Goal: Check status: Check status

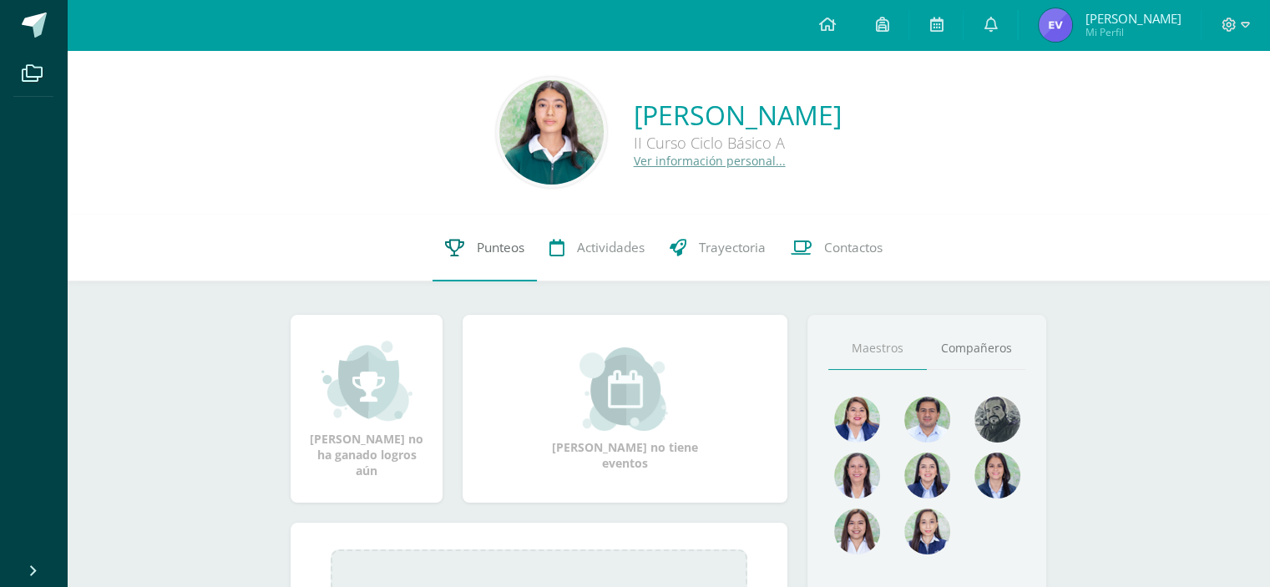
click at [488, 256] on link "Punteos" at bounding box center [485, 248] width 104 height 67
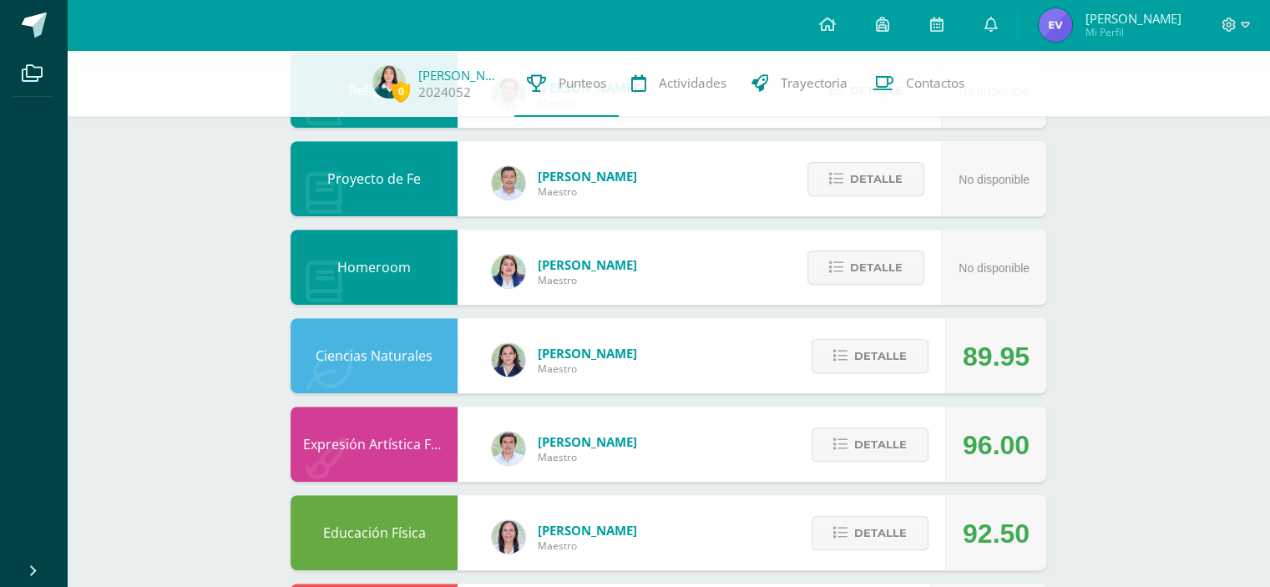
scroll to position [692, 0]
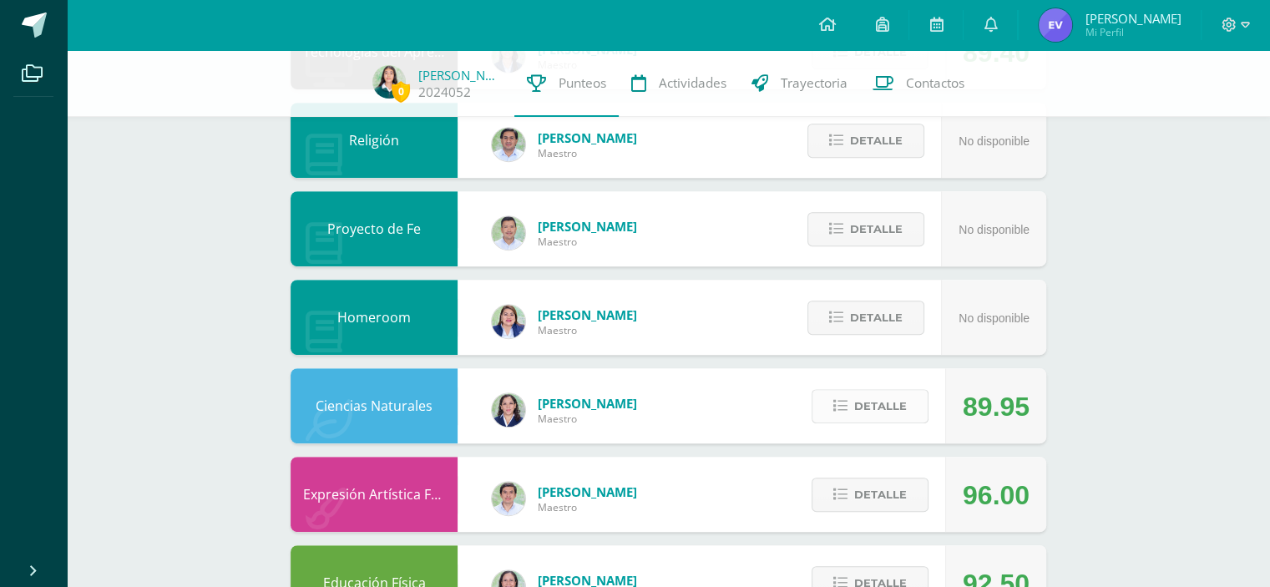
click at [869, 403] on span "Detalle" at bounding box center [880, 406] width 53 height 31
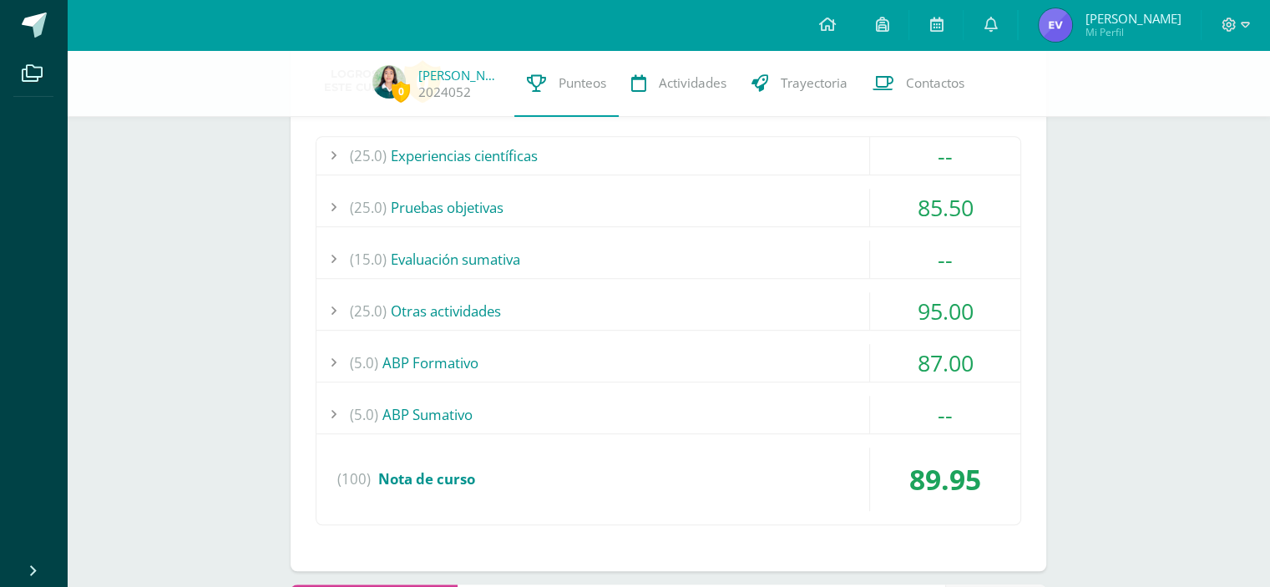
scroll to position [1087, 0]
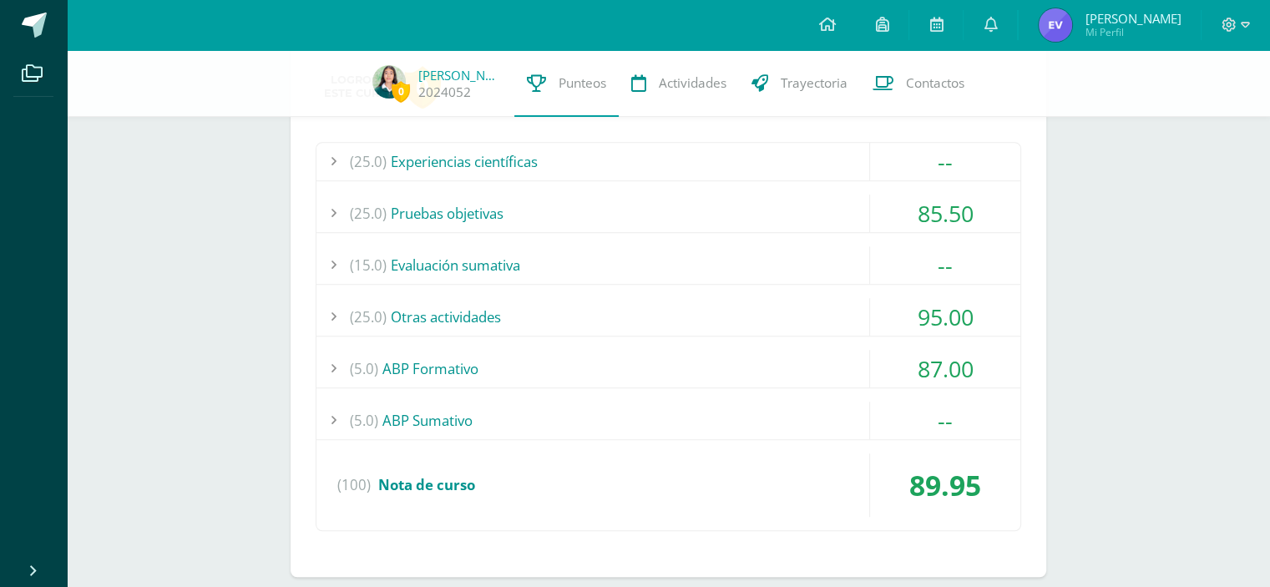
click at [992, 353] on div "87.00" at bounding box center [945, 369] width 150 height 38
